Goal: Information Seeking & Learning: Learn about a topic

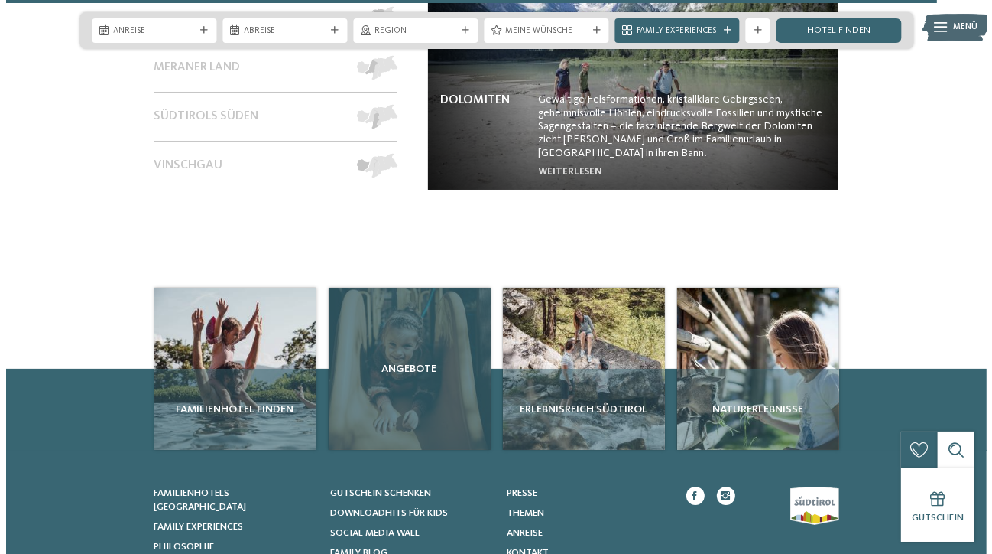
scroll to position [5303, 0]
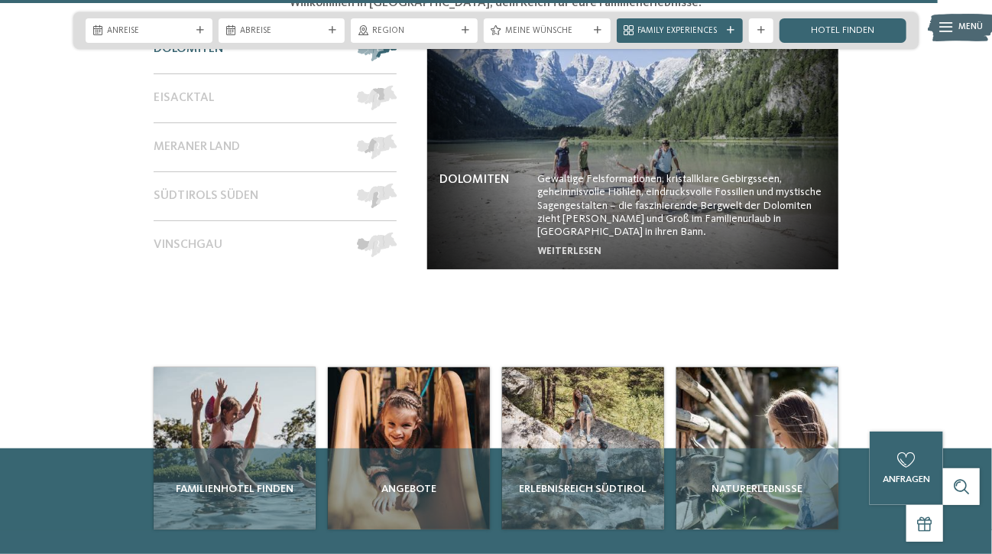
click at [0, 0] on div "Jetzt anmelden" at bounding box center [0, 0] width 0 height 0
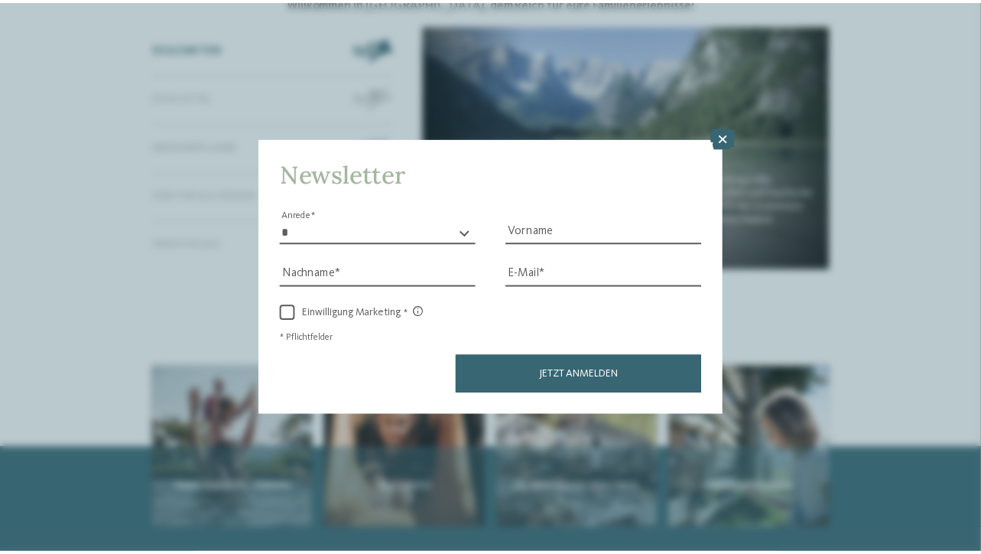
scroll to position [5289, 0]
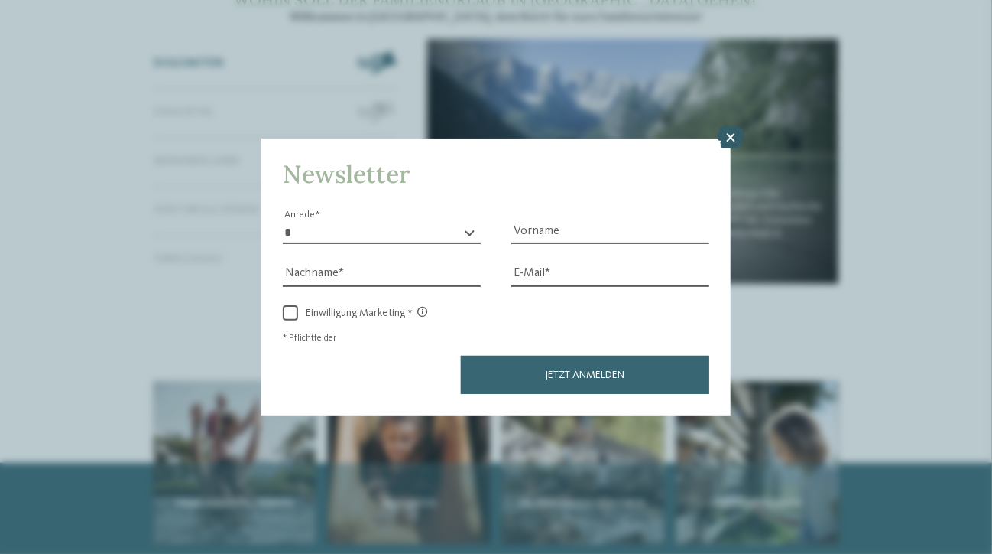
click at [726, 135] on icon at bounding box center [731, 137] width 26 height 21
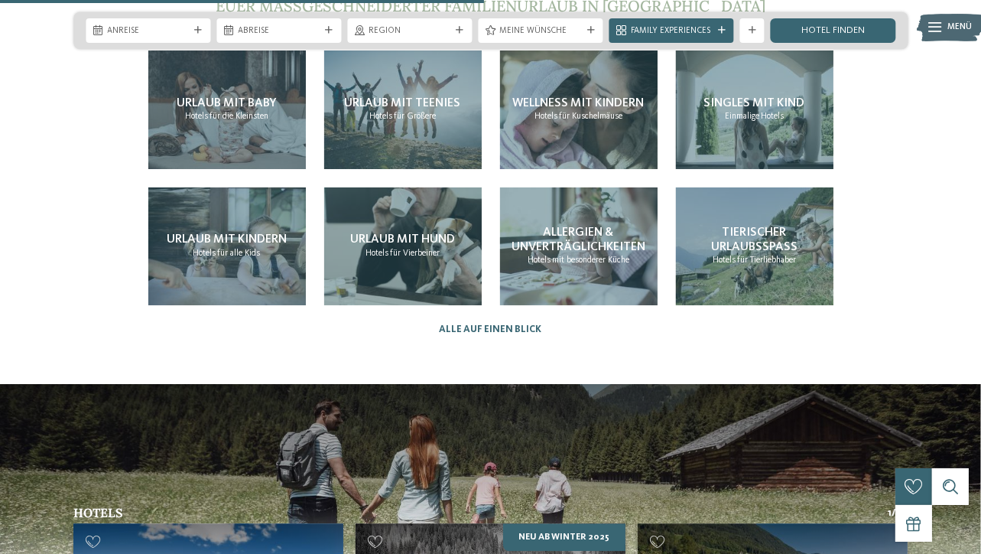
scroll to position [2766, 0]
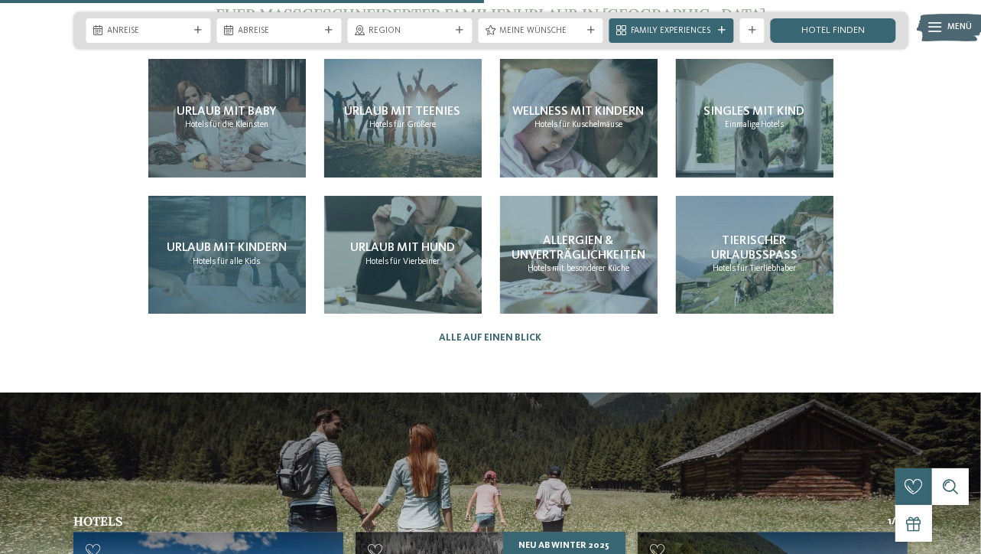
click at [245, 242] on span "Urlaub mit Kindern" at bounding box center [227, 248] width 120 height 12
